Goal: Task Accomplishment & Management: Use online tool/utility

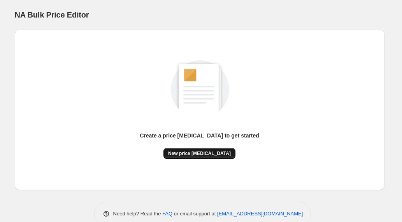
click at [200, 153] on span "New price [MEDICAL_DATA]" at bounding box center [199, 153] width 63 height 6
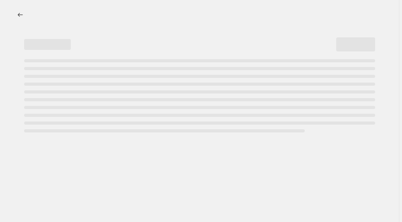
select select "percentage"
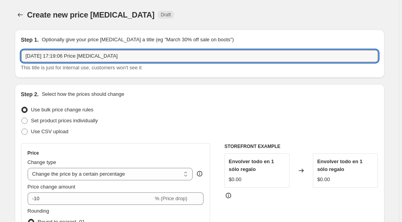
drag, startPoint x: 124, startPoint y: 60, endPoint x: 21, endPoint y: 54, distance: 103.0
click at [21, 54] on div "Step 1. Optionally give your price change job a title (eg "March 30% off sale o…" at bounding box center [200, 54] width 370 height 48
type input "50"
click at [129, 125] on div "Set product prices individually" at bounding box center [200, 120] width 358 height 11
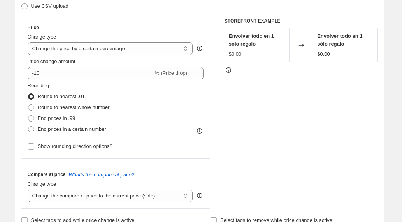
scroll to position [125, 0]
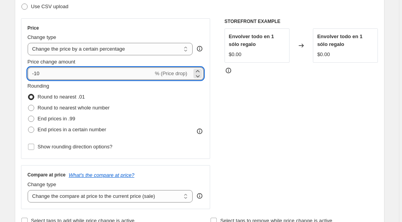
click at [42, 76] on input "-10" at bounding box center [91, 73] width 126 height 12
type input "-1"
type input "-70"
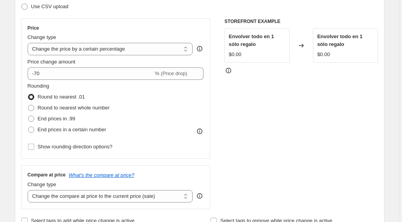
click at [292, 117] on div "STOREFRONT EXAMPLE Envolver todo en 1 sólo regalo $0.00 Changed to Envolver tod…" at bounding box center [302, 113] width 154 height 191
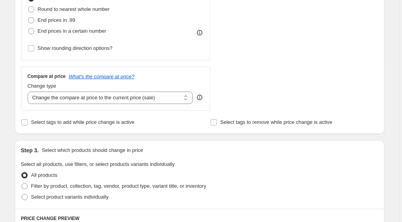
scroll to position [229, 0]
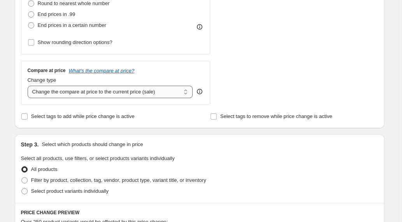
click at [169, 93] on select "Change the compare at price to the current price (sale) Change the compare at p…" at bounding box center [111, 92] width 166 height 12
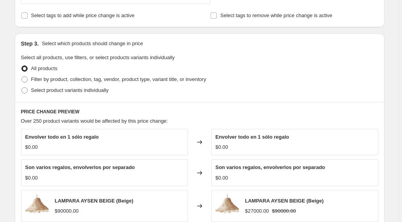
scroll to position [331, 0]
click at [27, 80] on span at bounding box center [24, 79] width 6 height 6
click at [22, 76] on input "Filter by product, collection, tag, vendor, product type, variant title, or inv…" at bounding box center [21, 76] width 0 height 0
radio input "true"
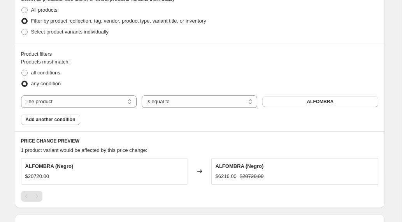
scroll to position [401, 0]
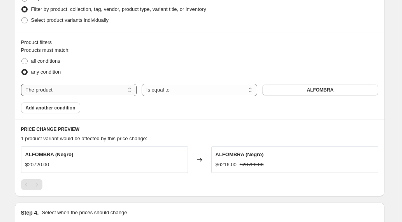
click at [122, 91] on select "The product The product's collection The product's tag The product's vendor The…" at bounding box center [79, 90] width 116 height 12
select select "collection"
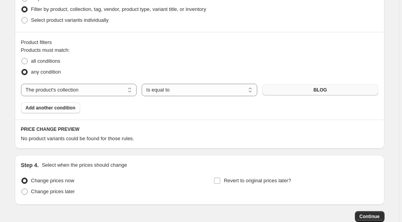
click at [316, 89] on span "BLOG" at bounding box center [321, 90] width 14 height 6
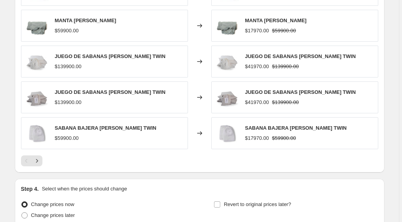
scroll to position [644, 0]
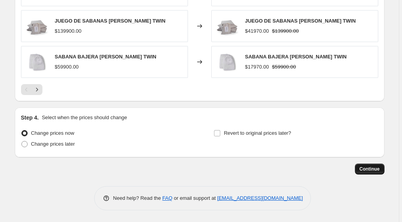
click at [370, 168] on span "Continue" at bounding box center [370, 169] width 20 height 6
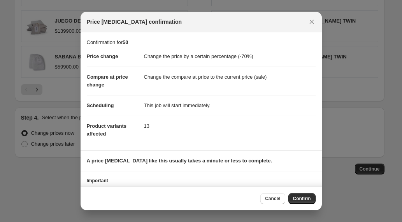
scroll to position [34, 0]
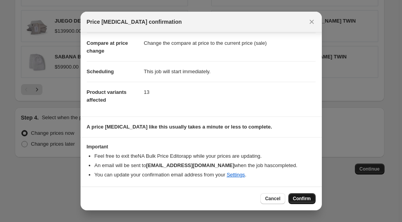
click at [302, 197] on span "Confirm" at bounding box center [302, 199] width 18 height 6
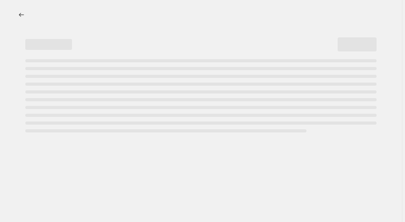
select select "percentage"
select select "collection"
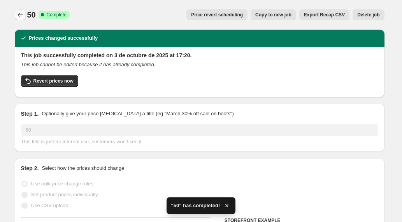
click at [21, 16] on icon "Price change jobs" at bounding box center [20, 15] width 8 height 8
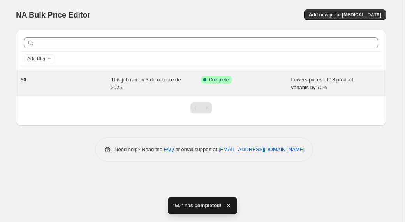
click at [25, 78] on span "50" at bounding box center [23, 80] width 5 height 6
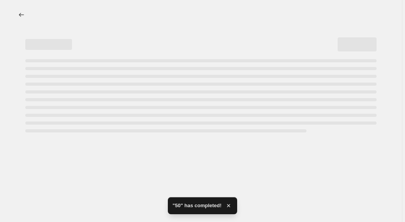
select select "percentage"
select select "collection"
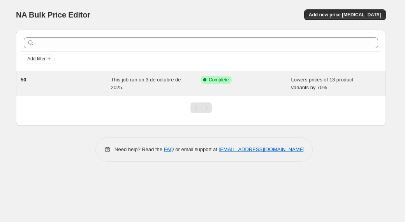
click at [138, 80] on span "This job ran on 3 de octubre de 2025." at bounding box center [146, 84] width 70 height 14
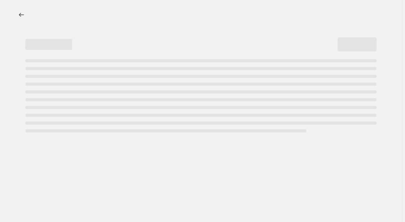
select select "percentage"
select select "collection"
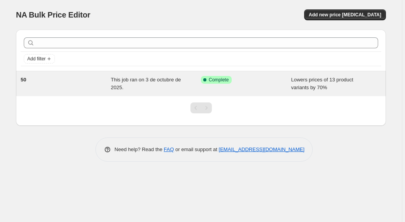
click at [26, 82] on span "50" at bounding box center [23, 80] width 5 height 6
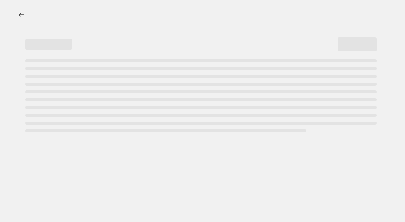
select select "percentage"
select select "collection"
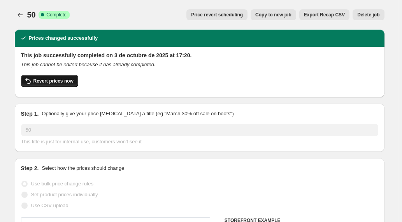
click at [63, 83] on span "Revert prices now" at bounding box center [54, 81] width 40 height 6
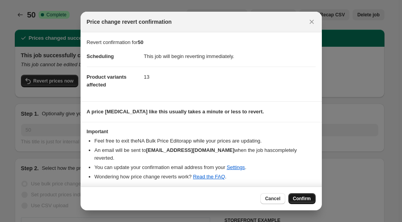
click at [299, 197] on span "Confirm" at bounding box center [302, 199] width 18 height 6
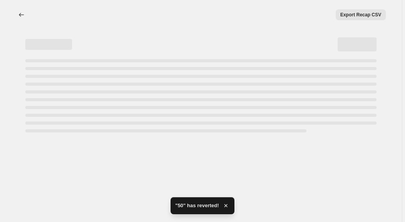
select select "percentage"
select select "collection"
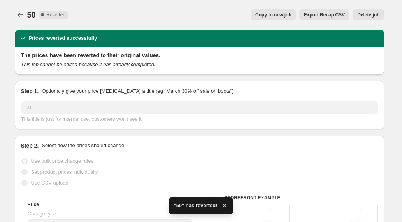
click at [372, 19] on button "Delete job" at bounding box center [369, 14] width 32 height 11
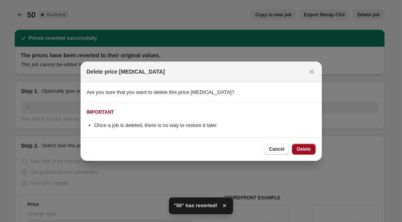
click at [304, 146] on button "Delete" at bounding box center [303, 149] width 23 height 11
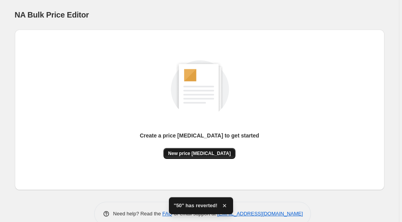
click at [203, 153] on span "New price change job" at bounding box center [199, 153] width 63 height 6
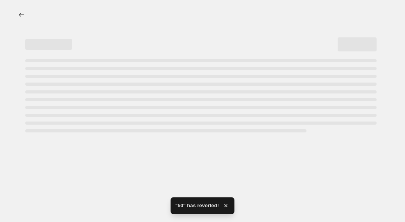
select select "percentage"
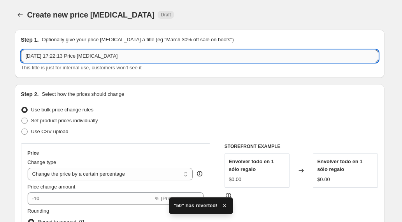
click at [59, 56] on input "3 oct 2025, 17:22:13 Price change job" at bounding box center [200, 56] width 358 height 12
drag, startPoint x: 122, startPoint y: 56, endPoint x: 11, endPoint y: 48, distance: 111.3
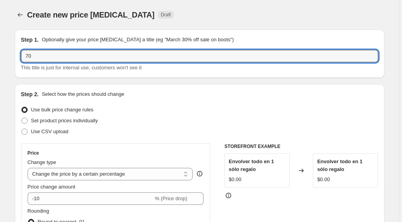
type input "70"
click at [149, 124] on div "Set product prices individually" at bounding box center [200, 120] width 358 height 11
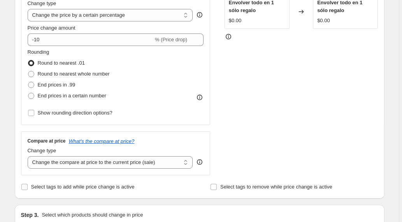
scroll to position [159, 0]
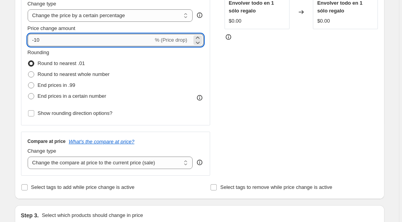
click at [39, 39] on input "-10" at bounding box center [91, 40] width 126 height 12
type input "-70"
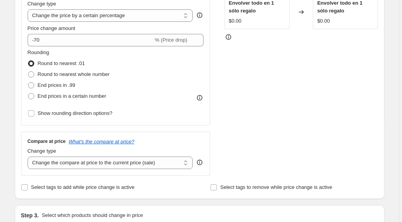
click at [310, 100] on div "STOREFRONT EXAMPLE Envolver todo en 1 sólo regalo $0.00 Changed to Envolver tod…" at bounding box center [302, 80] width 154 height 191
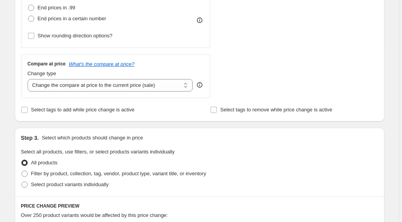
scroll to position [236, 0]
click at [28, 175] on span at bounding box center [24, 173] width 6 height 6
click at [22, 171] on input "Filter by product, collection, tag, vendor, product type, variant title, or inv…" at bounding box center [21, 170] width 0 height 0
radio input "true"
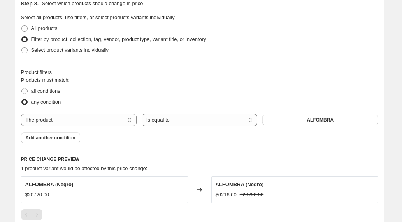
scroll to position [380, 0]
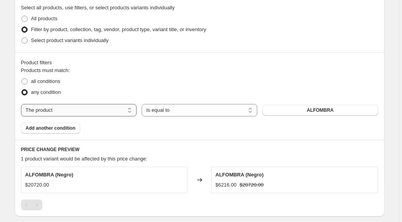
click at [118, 109] on select "The product The product's collection The product's tag The product's vendor The…" at bounding box center [79, 110] width 116 height 12
select select "collection"
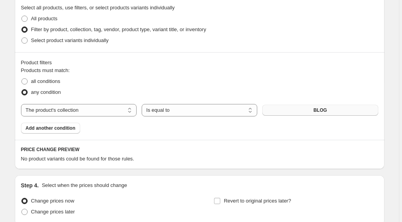
click at [333, 111] on button "BLOG" at bounding box center [321, 110] width 116 height 11
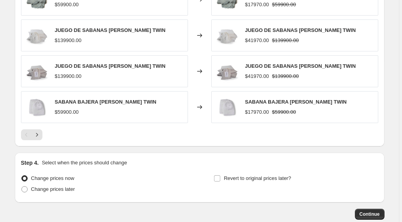
scroll to position [644, 0]
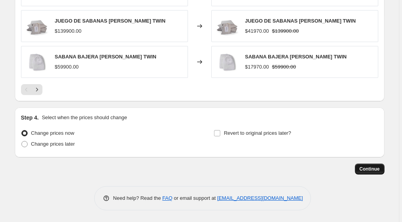
click at [372, 170] on span "Continue" at bounding box center [370, 169] width 20 height 6
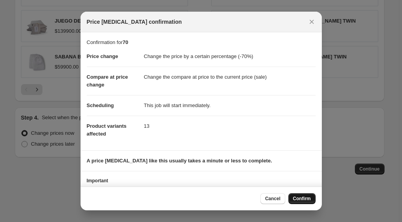
click at [305, 196] on span "Confirm" at bounding box center [302, 199] width 18 height 6
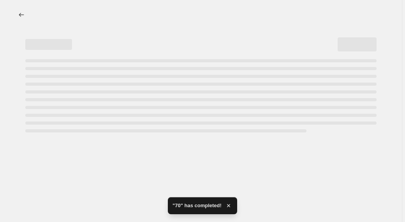
select select "percentage"
select select "collection"
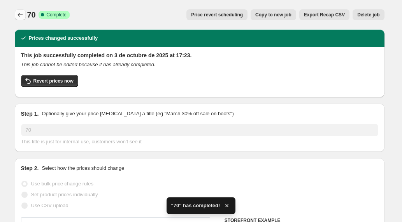
click at [20, 16] on icon "Price change jobs" at bounding box center [20, 15] width 8 height 8
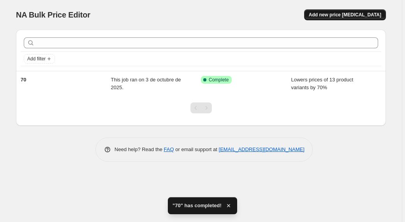
click at [353, 16] on span "Add new price [MEDICAL_DATA]" at bounding box center [345, 15] width 72 height 6
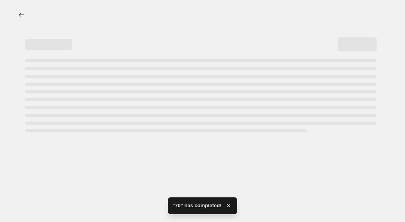
select select "percentage"
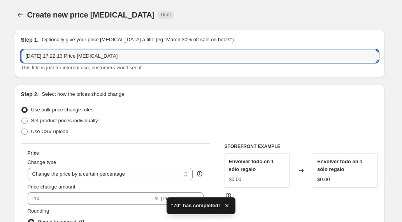
drag, startPoint x: 129, startPoint y: 55, endPoint x: -3, endPoint y: 51, distance: 131.7
click at [0, 51] on html "Home Settings Plans Skip to content Create new price change job. This page is r…" at bounding box center [201, 111] width 402 height 222
type input "50"
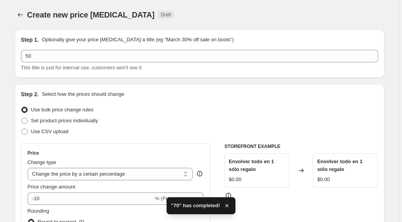
click at [158, 124] on div "Set product prices individually" at bounding box center [200, 120] width 358 height 11
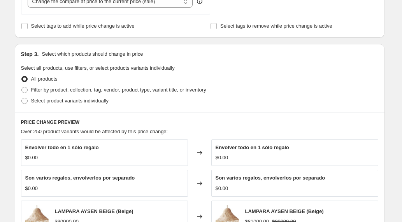
scroll to position [321, 0]
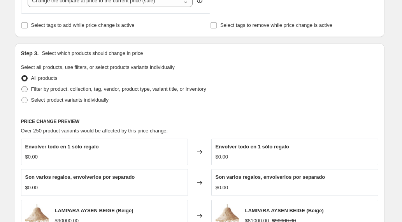
click at [26, 92] on span at bounding box center [24, 89] width 7 height 7
click at [22, 86] on input "Filter by product, collection, tag, vendor, product type, variant title, or inv…" at bounding box center [21, 86] width 0 height 0
radio input "true"
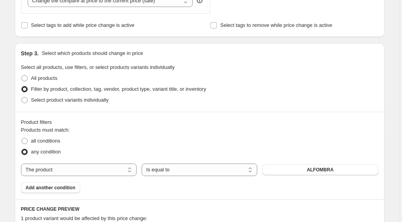
scroll to position [464, 0]
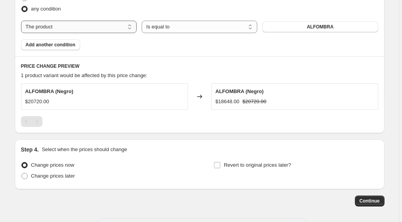
click at [99, 30] on select "The product The product's collection The product's tag The product's vendor The…" at bounding box center [79, 27] width 116 height 12
select select "collection"
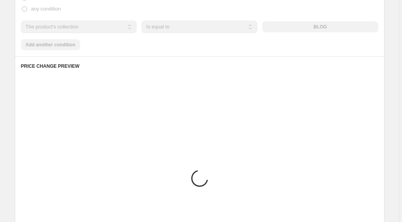
scroll to position [448, 0]
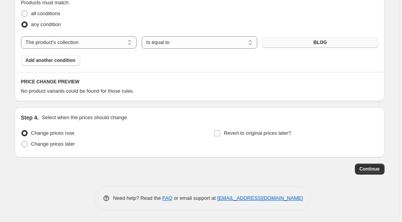
click at [309, 44] on button "BLOG" at bounding box center [321, 42] width 116 height 11
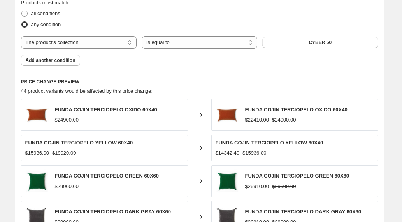
scroll to position [639, 0]
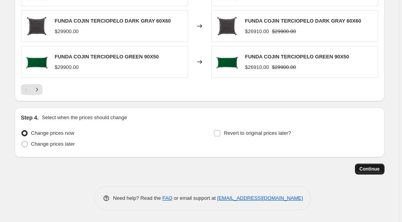
click at [373, 169] on span "Continue" at bounding box center [370, 169] width 20 height 6
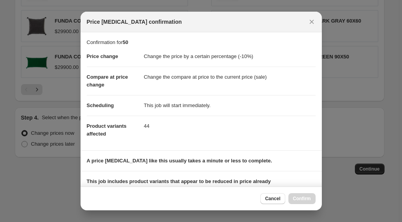
scroll to position [106, 0]
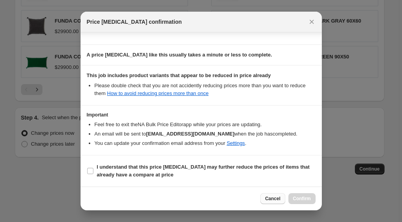
click at [274, 197] on span "Cancel" at bounding box center [272, 199] width 15 height 6
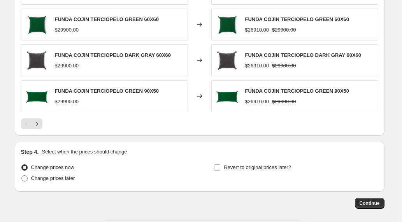
scroll to position [604, 0]
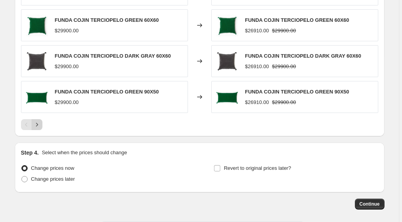
click at [39, 124] on icon "Next" at bounding box center [37, 125] width 8 height 8
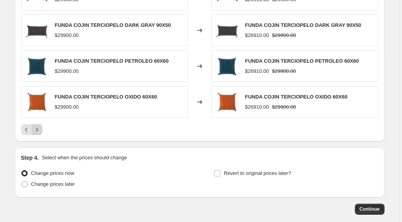
scroll to position [606, 0]
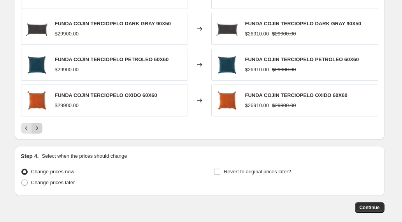
click at [38, 125] on icon "Next" at bounding box center [37, 128] width 8 height 8
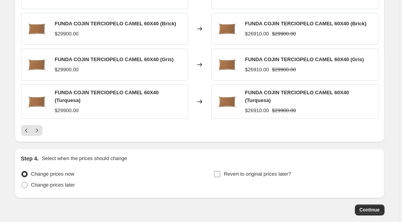
scroll to position [647, 0]
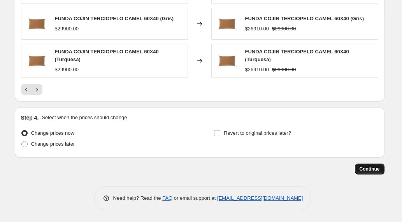
click at [372, 169] on span "Continue" at bounding box center [370, 169] width 20 height 6
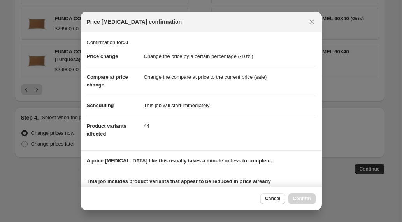
scroll to position [106, 0]
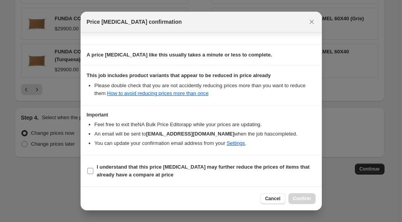
click at [93, 170] on span ":raf:" at bounding box center [90, 171] width 7 height 7
click at [93, 170] on input "I understand that this price change job may further reduce the prices of items …" at bounding box center [90, 171] width 6 height 6
checkbox input "true"
click at [304, 198] on span "Confirm" at bounding box center [302, 199] width 18 height 6
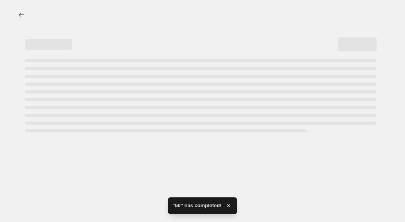
select select "percentage"
select select "collection"
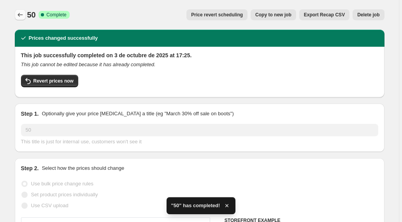
click at [22, 14] on icon "Price change jobs" at bounding box center [20, 15] width 8 height 8
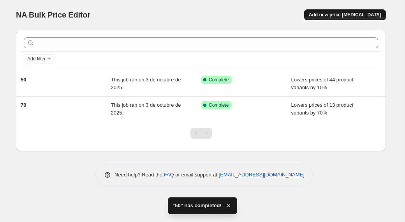
click at [360, 15] on span "Add new price [MEDICAL_DATA]" at bounding box center [345, 15] width 72 height 6
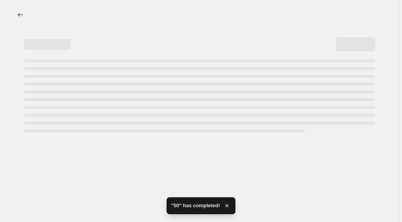
select select "percentage"
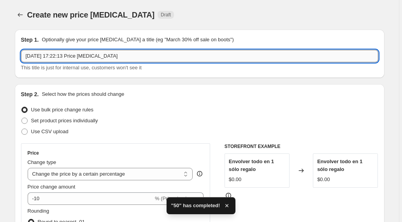
click at [129, 58] on input "3 oct 2025, 17:22:13 Price change job" at bounding box center [200, 56] width 358 height 12
drag, startPoint x: 127, startPoint y: 58, endPoint x: 2, endPoint y: 58, distance: 125.8
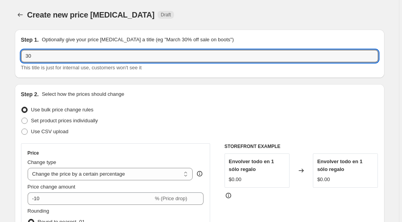
type input "30"
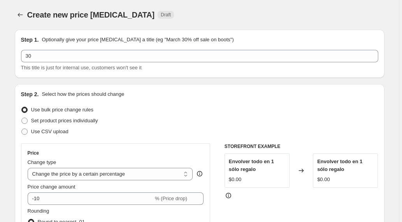
click at [180, 132] on div "Use CSV upload" at bounding box center [200, 131] width 358 height 11
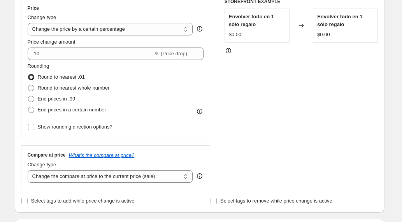
scroll to position [154, 0]
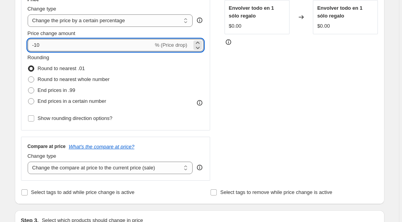
click at [40, 43] on input "-10" at bounding box center [91, 45] width 126 height 12
type input "-30"
click at [265, 95] on div "STOREFRONT EXAMPLE Envolver todo en 1 sólo regalo $0.00 Changed to Envolver tod…" at bounding box center [302, 85] width 154 height 191
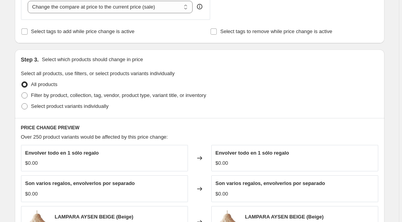
scroll to position [316, 0]
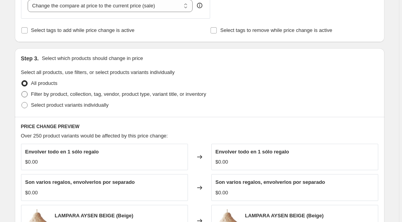
click at [28, 96] on span at bounding box center [24, 94] width 6 height 6
click at [22, 92] on input "Filter by product, collection, tag, vendor, product type, variant title, or inv…" at bounding box center [21, 91] width 0 height 0
radio input "true"
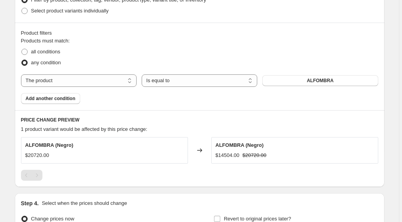
scroll to position [413, 0]
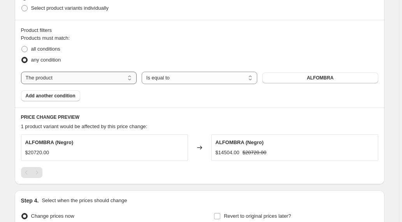
click at [90, 74] on select "The product The product's collection The product's tag The product's vendor The…" at bounding box center [79, 78] width 116 height 12
select select "collection"
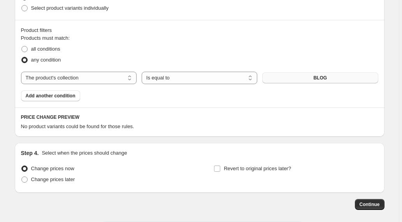
click at [311, 79] on button "BLOG" at bounding box center [321, 77] width 116 height 11
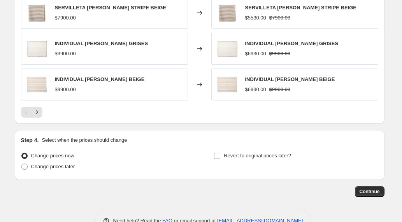
scroll to position [644, 0]
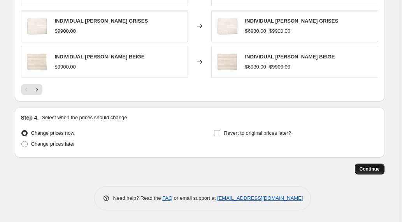
click at [370, 167] on span "Continue" at bounding box center [370, 169] width 20 height 6
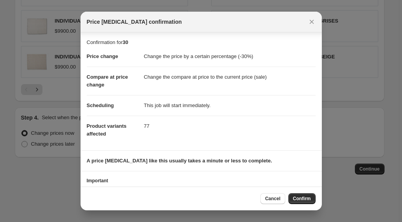
scroll to position [34, 0]
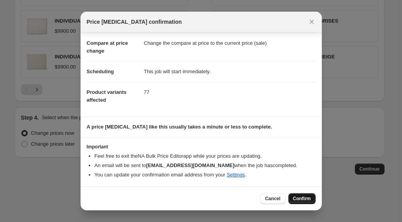
click at [304, 202] on button "Confirm" at bounding box center [302, 198] width 27 height 11
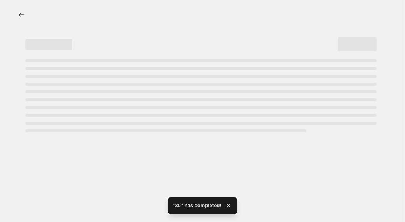
select select "percentage"
select select "collection"
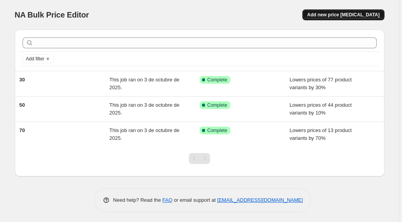
click at [352, 15] on span "Add new price [MEDICAL_DATA]" at bounding box center [343, 15] width 72 height 6
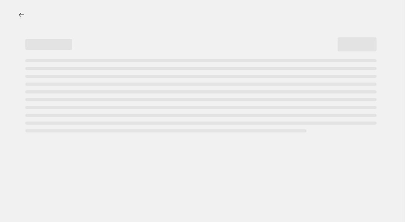
select select "percentage"
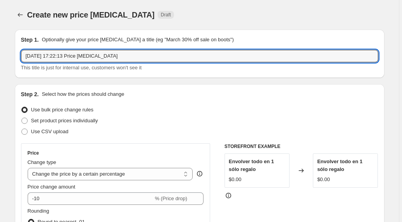
drag, startPoint x: 130, startPoint y: 58, endPoint x: 0, endPoint y: 55, distance: 129.4
type input "20"
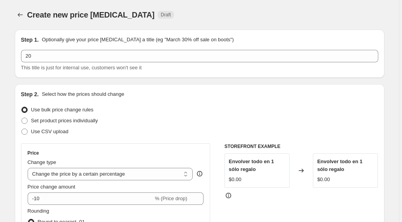
click at [161, 124] on div "Set product prices individually" at bounding box center [200, 120] width 358 height 11
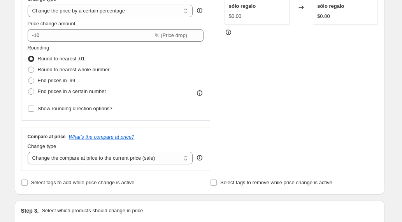
scroll to position [165, 0]
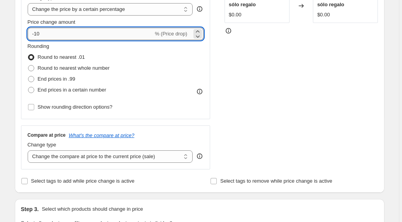
click at [39, 35] on input "-10" at bounding box center [91, 34] width 126 height 12
type input "-20"
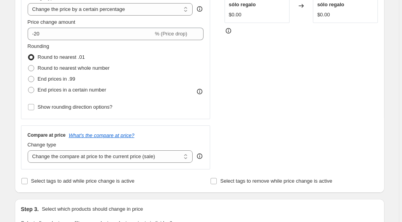
click at [269, 95] on div "STOREFRONT EXAMPLE Envolver todo en 1 sólo regalo $0.00 Changed to Envolver tod…" at bounding box center [302, 74] width 154 height 191
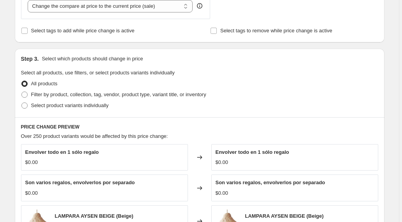
scroll to position [327, 0]
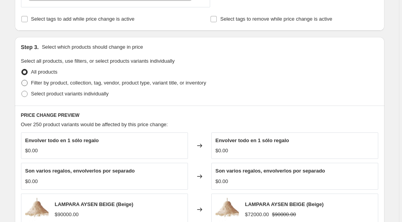
click at [25, 83] on span at bounding box center [24, 83] width 6 height 6
click at [22, 80] on input "Filter by product, collection, tag, vendor, product type, variant title, or inv…" at bounding box center [21, 80] width 0 height 0
radio input "true"
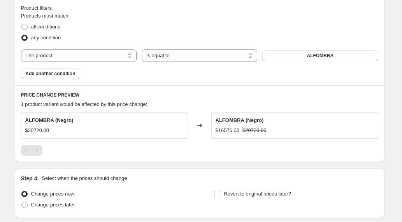
scroll to position [436, 0]
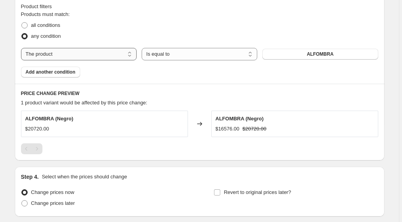
click at [121, 53] on select "The product The product's collection The product's tag The product's vendor The…" at bounding box center [79, 54] width 116 height 12
select select "collection"
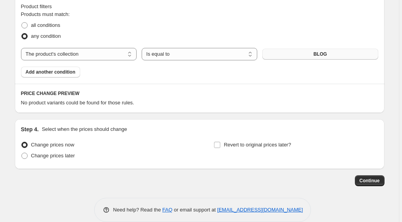
click at [315, 54] on span "BLOG" at bounding box center [321, 54] width 14 height 6
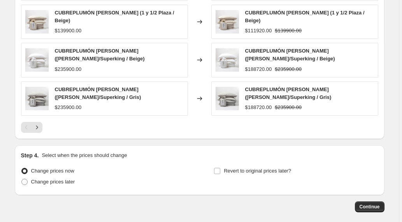
scroll to position [649, 0]
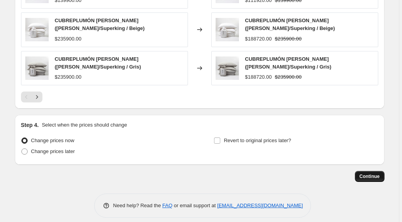
click at [370, 173] on span "Continue" at bounding box center [370, 176] width 20 height 6
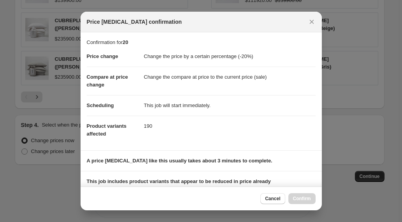
scroll to position [106, 0]
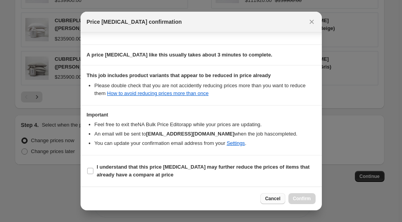
click at [272, 198] on span "Cancel" at bounding box center [272, 199] width 15 height 6
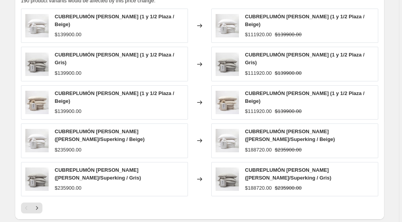
scroll to position [537, 0]
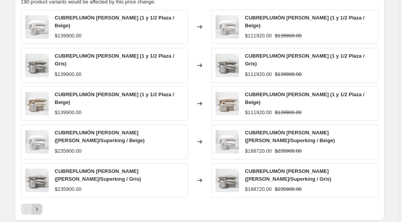
click at [38, 207] on icon "Next" at bounding box center [37, 209] width 2 height 4
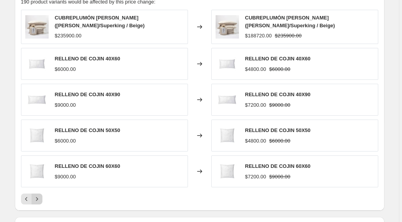
click at [38, 201] on icon "Next" at bounding box center [37, 199] width 8 height 8
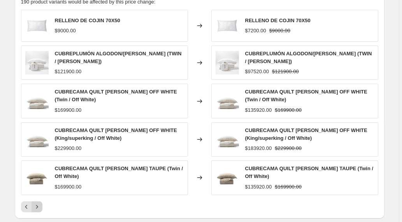
click at [38, 203] on icon "Next" at bounding box center [37, 207] width 8 height 8
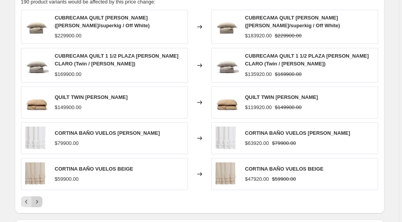
click at [38, 201] on icon "Next" at bounding box center [37, 202] width 2 height 4
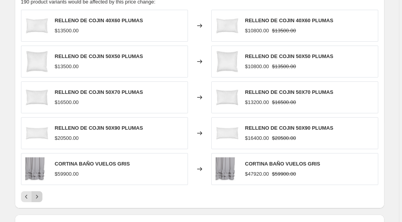
click at [38, 201] on button "Next" at bounding box center [37, 196] width 11 height 11
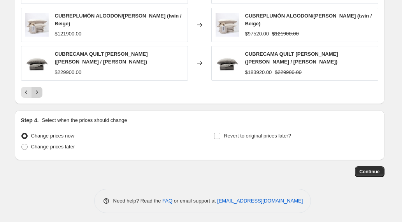
scroll to position [651, 0]
click at [373, 169] on span "Continue" at bounding box center [370, 172] width 20 height 6
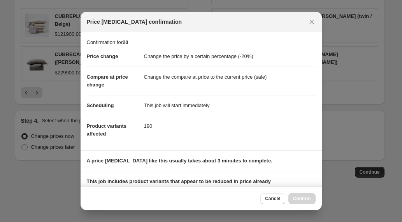
scroll to position [106, 0]
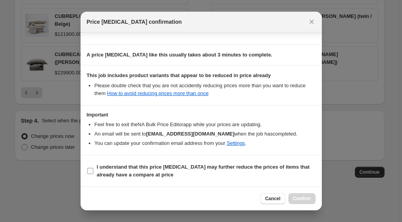
click at [90, 171] on input "I understand that this price change job may further reduce the prices of items …" at bounding box center [90, 171] width 6 height 6
checkbox input "true"
click at [304, 200] on span "Confirm" at bounding box center [302, 199] width 18 height 6
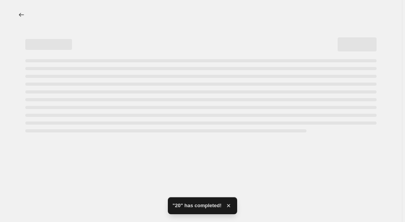
select select "percentage"
select select "collection"
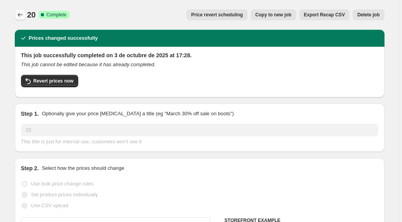
click at [21, 16] on icon "Price change jobs" at bounding box center [20, 15] width 8 height 8
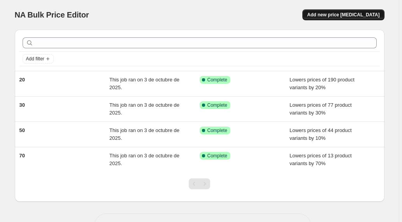
click at [343, 14] on span "Add new price [MEDICAL_DATA]" at bounding box center [343, 15] width 72 height 6
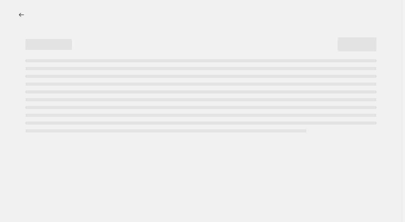
select select "percentage"
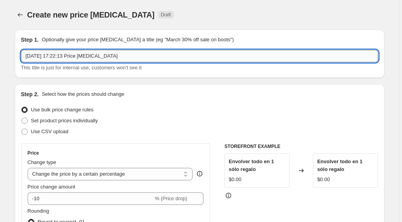
click at [145, 56] on input "3 oct 2025, 17:22:13 Price change job" at bounding box center [200, 56] width 358 height 12
drag, startPoint x: 142, startPoint y: 56, endPoint x: 14, endPoint y: 53, distance: 127.8
type input "20 otros"
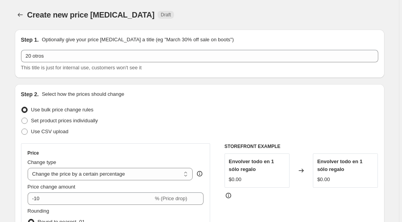
click at [144, 124] on div "Set product prices individually" at bounding box center [200, 120] width 358 height 11
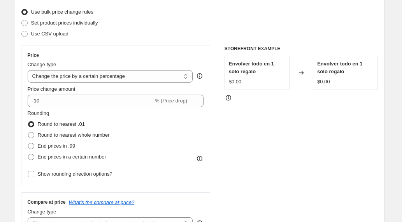
scroll to position [110, 0]
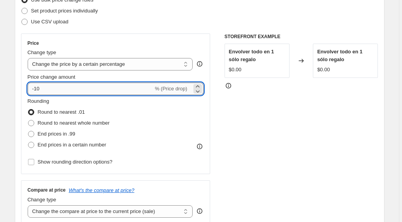
click at [39, 90] on input "-10" at bounding box center [91, 89] width 126 height 12
type input "-20"
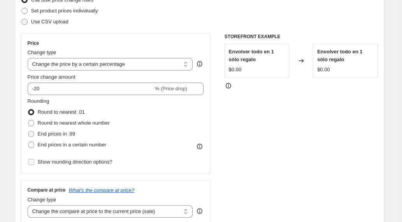
click at [267, 124] on div "STOREFRONT EXAMPLE Envolver todo en 1 sólo regalo $0.00 Changed to Envolver tod…" at bounding box center [302, 129] width 154 height 191
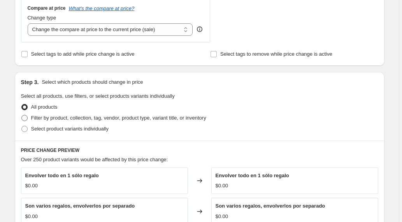
scroll to position [316, 0]
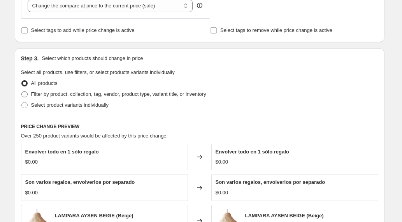
click at [26, 94] on span at bounding box center [24, 94] width 6 height 6
click at [22, 92] on input "Filter by product, collection, tag, vendor, product type, variant title, or inv…" at bounding box center [21, 91] width 0 height 0
radio input "true"
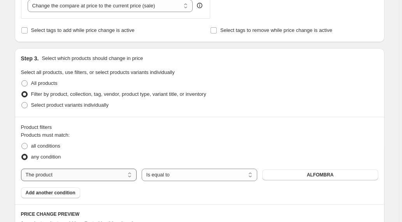
click at [124, 175] on select "The product The product's collection The product's tag The product's vendor The…" at bounding box center [79, 175] width 116 height 12
select select "collection"
click at [292, 175] on button "BLOG" at bounding box center [321, 174] width 116 height 11
click at [68, 194] on span "Add another condition" at bounding box center [51, 193] width 50 height 6
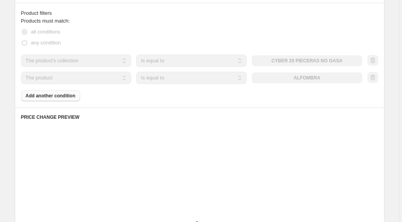
scroll to position [439, 0]
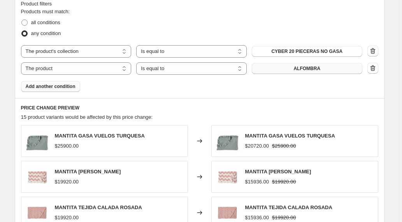
click at [314, 69] on span "ALFOMBRA" at bounding box center [307, 68] width 27 height 6
click at [127, 69] on select "The product The product's collection The product's tag The product's vendor The…" at bounding box center [76, 68] width 111 height 12
select select "collection"
click at [314, 68] on span "BLOG" at bounding box center [307, 68] width 14 height 6
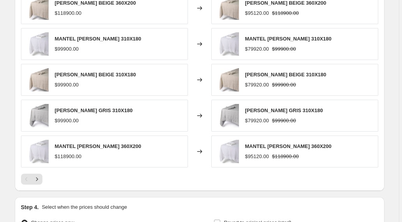
scroll to position [662, 0]
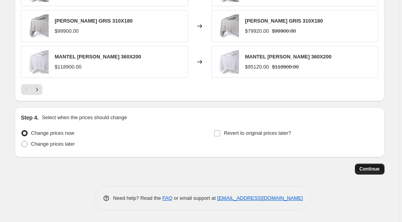
click at [372, 171] on span "Continue" at bounding box center [370, 169] width 20 height 6
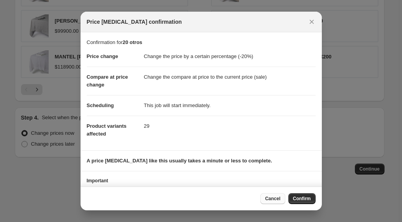
click at [271, 198] on span "Cancel" at bounding box center [272, 199] width 15 height 6
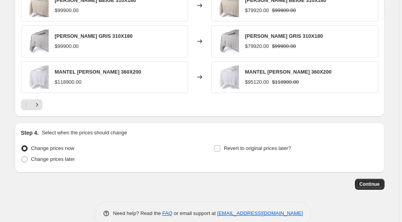
scroll to position [648, 0]
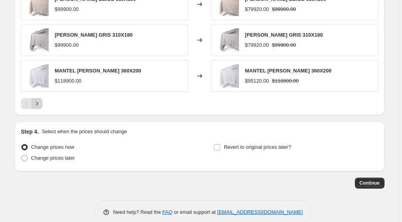
click at [36, 104] on icon "Next" at bounding box center [37, 104] width 8 height 8
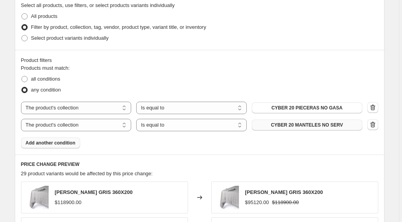
scroll to position [388, 0]
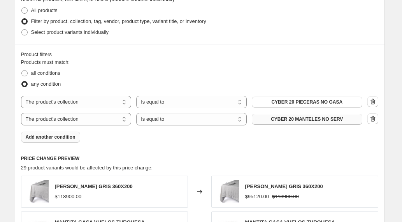
click at [68, 137] on span "Add another condition" at bounding box center [51, 137] width 50 height 6
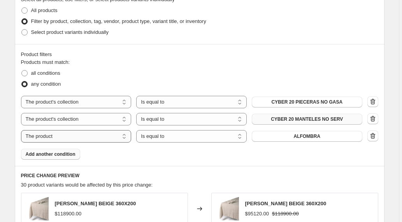
click at [124, 137] on select "The product The product's collection The product's tag The product's vendor The…" at bounding box center [76, 136] width 111 height 12
select select "collection"
click at [286, 132] on button "BLOG" at bounding box center [307, 136] width 111 height 11
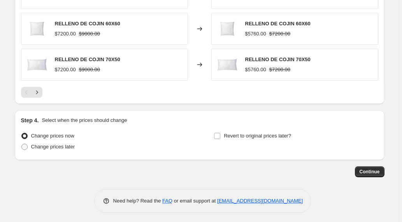
scroll to position [679, 0]
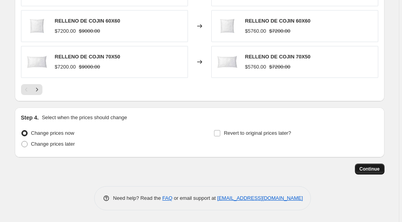
click at [370, 167] on span "Continue" at bounding box center [370, 169] width 20 height 6
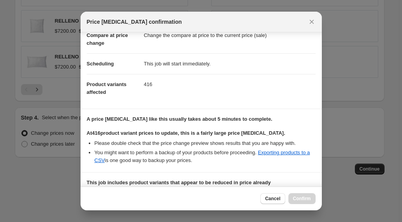
scroll to position [149, 0]
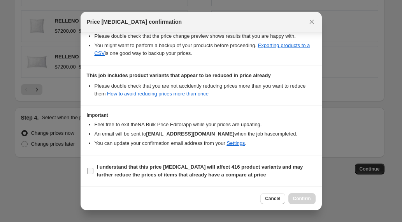
click at [91, 171] on input "I understand that this price change job will affect 416 product variants and ma…" at bounding box center [90, 171] width 6 height 6
checkbox input "true"
click at [302, 201] on span "Confirm" at bounding box center [302, 199] width 18 height 6
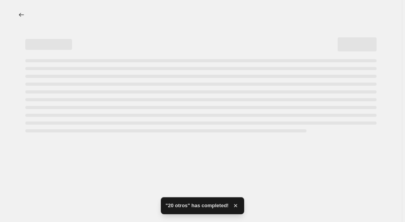
select select "percentage"
select select "collection"
